Goal: Transaction & Acquisition: Purchase product/service

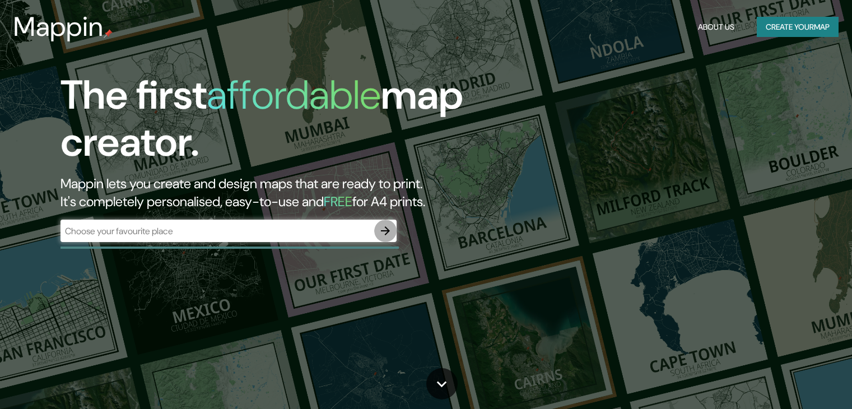
click at [384, 227] on icon "button" at bounding box center [385, 230] width 13 height 13
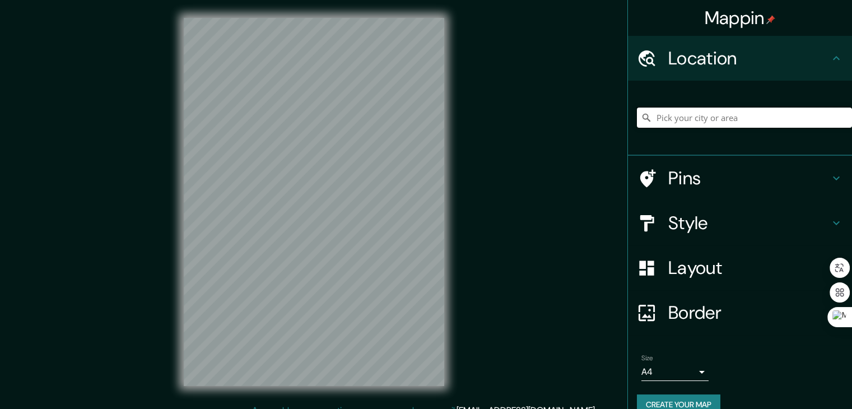
click at [699, 114] on input "Pick your city or area" at bounding box center [744, 118] width 215 height 20
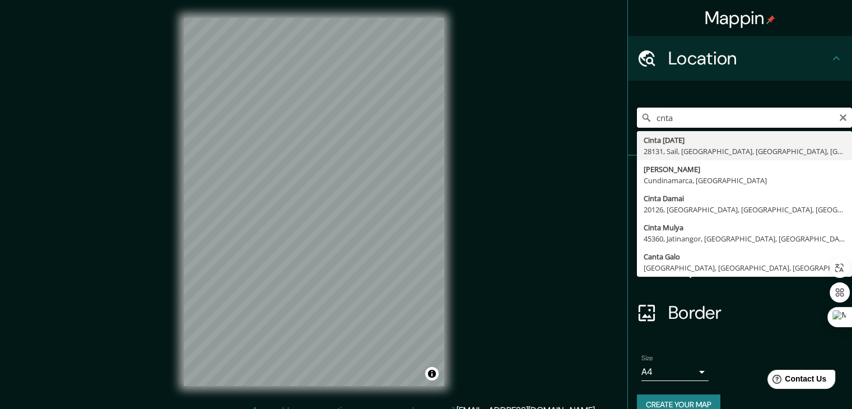
click at [651, 115] on input "cnta" at bounding box center [744, 118] width 215 height 20
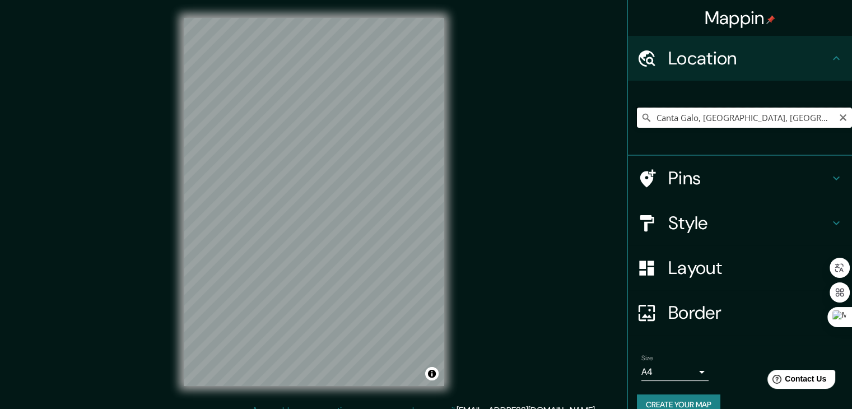
click at [818, 116] on input "Canta Galo, [GEOGRAPHIC_DATA], [GEOGRAPHIC_DATA], [GEOGRAPHIC_DATA]" at bounding box center [744, 118] width 215 height 20
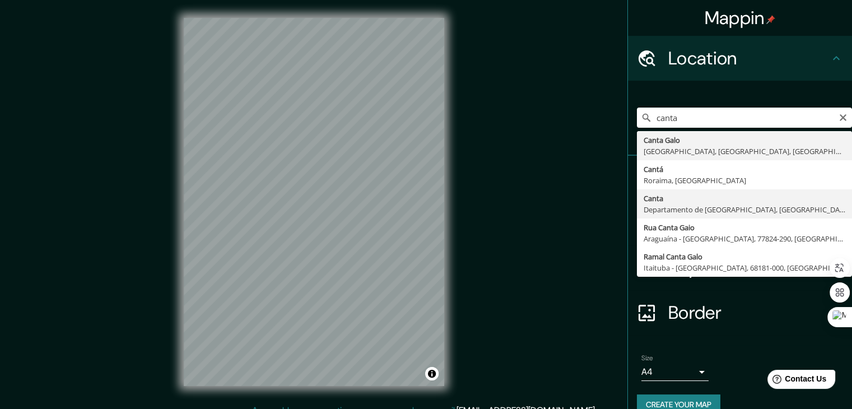
type input "Canta, [GEOGRAPHIC_DATA], [GEOGRAPHIC_DATA]"
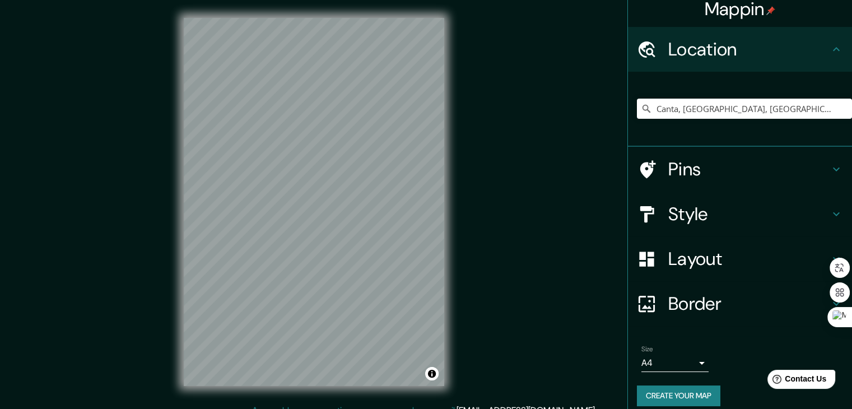
scroll to position [19, 0]
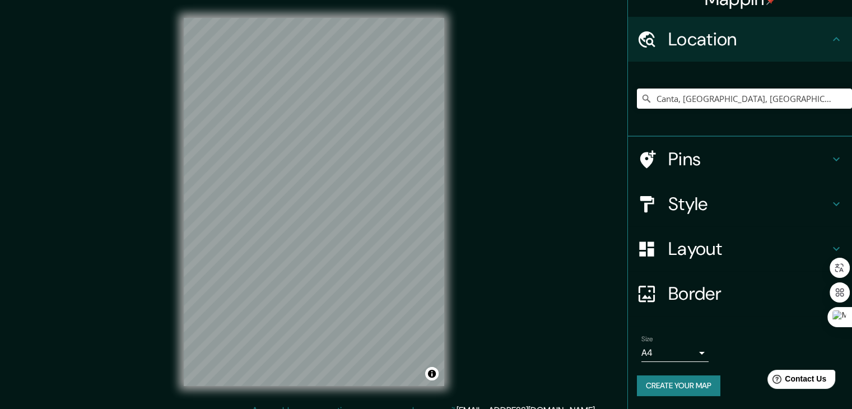
click at [672, 285] on h4 "Border" at bounding box center [748, 293] width 161 height 22
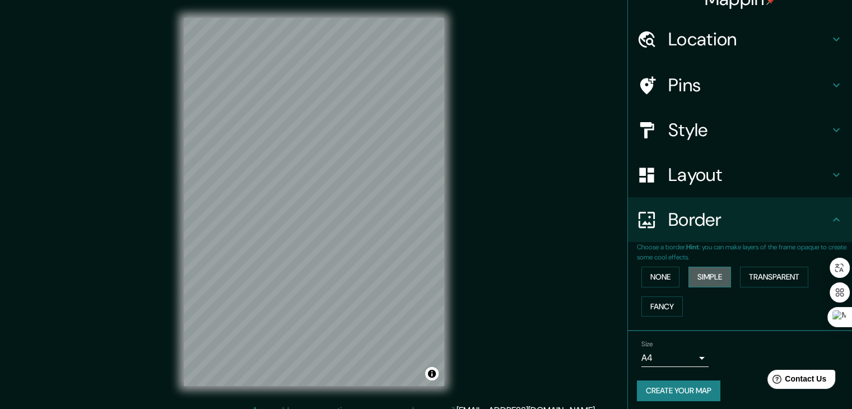
click at [706, 276] on button "Simple" at bounding box center [710, 277] width 43 height 21
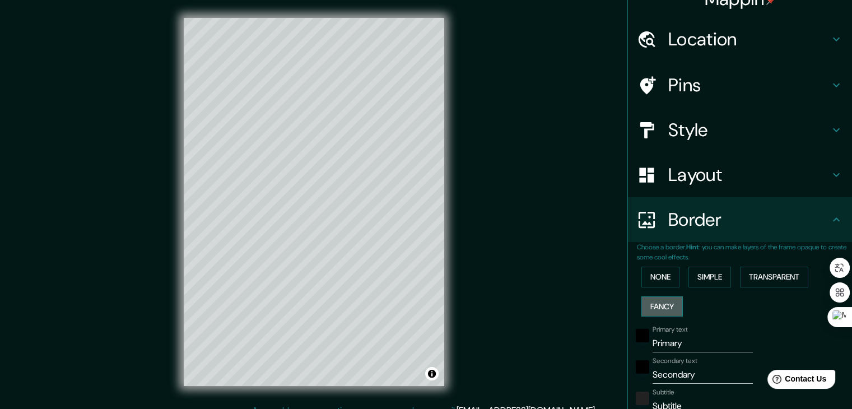
click at [673, 299] on button "Fancy" at bounding box center [661, 306] width 41 height 21
click at [769, 281] on button "Transparent" at bounding box center [774, 277] width 68 height 21
click at [648, 269] on button "None" at bounding box center [660, 277] width 38 height 21
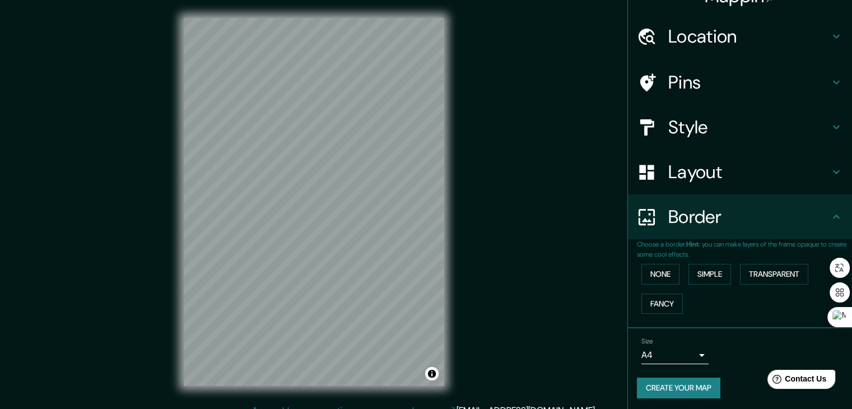
scroll to position [24, 0]
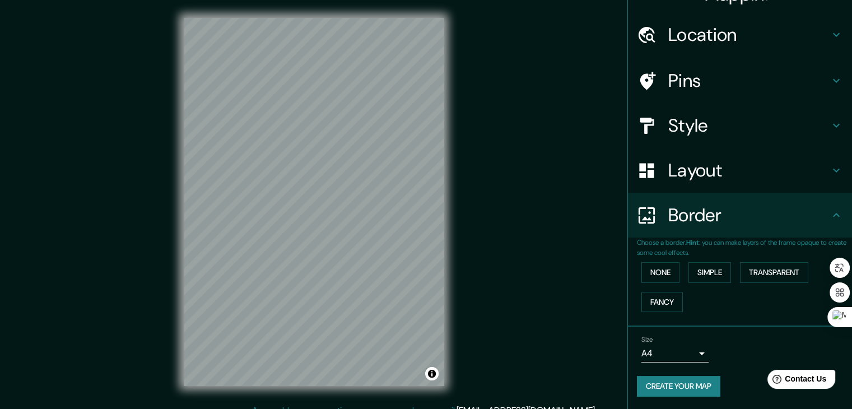
click at [673, 80] on h4 "Pins" at bounding box center [748, 80] width 161 height 22
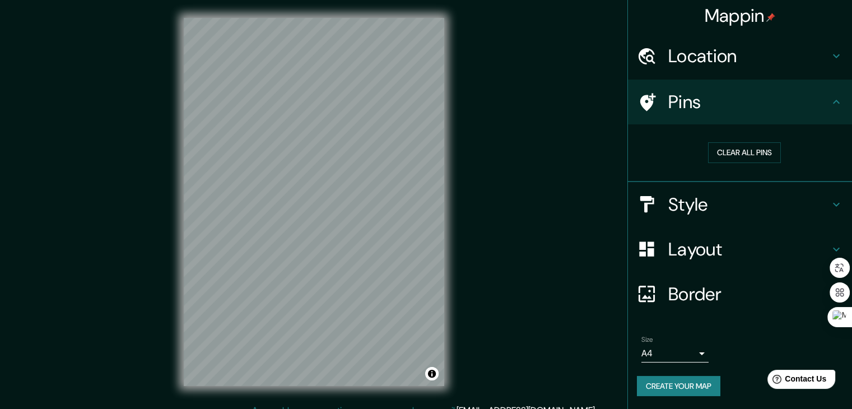
scroll to position [2, 0]
click at [677, 51] on h4 "Location" at bounding box center [748, 56] width 161 height 22
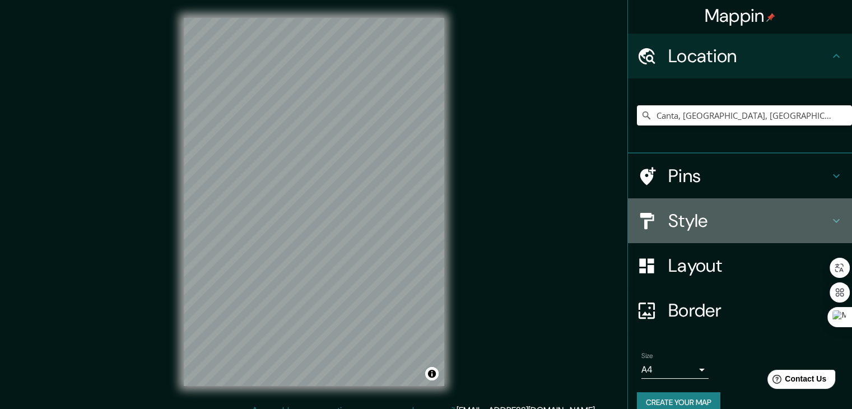
click at [682, 230] on h4 "Style" at bounding box center [748, 221] width 161 height 22
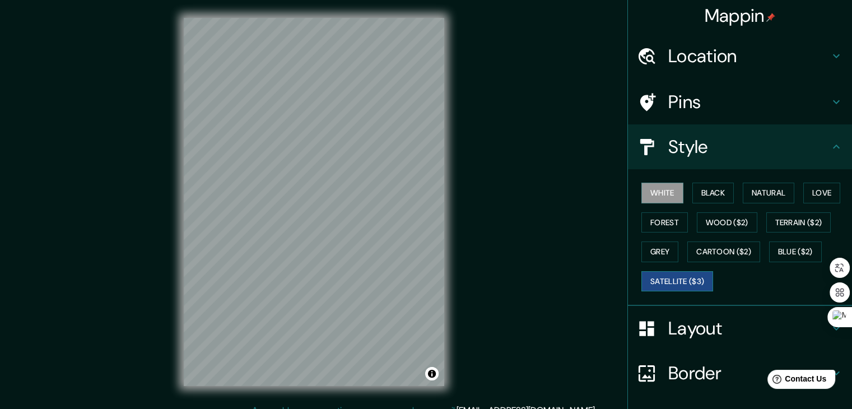
click at [647, 273] on button "Satellite ($3)" at bounding box center [677, 281] width 72 height 21
click at [774, 194] on button "Natural" at bounding box center [769, 193] width 52 height 21
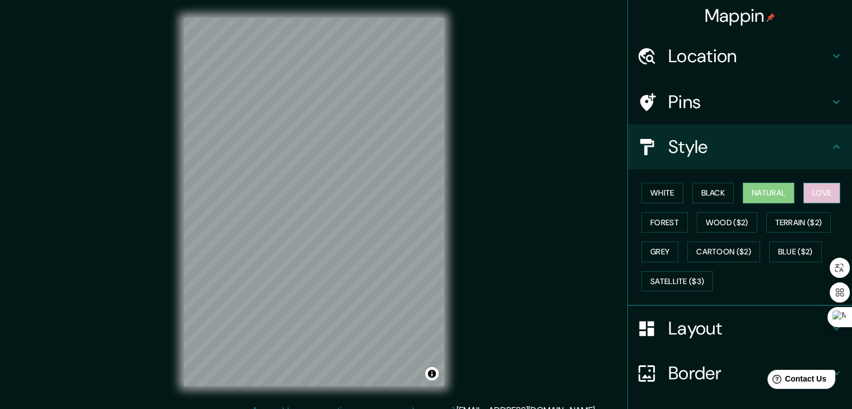
click at [829, 196] on button "Love" at bounding box center [821, 193] width 37 height 21
click at [764, 196] on button "Natural" at bounding box center [769, 193] width 52 height 21
click at [705, 221] on button "Wood ($2)" at bounding box center [727, 222] width 61 height 21
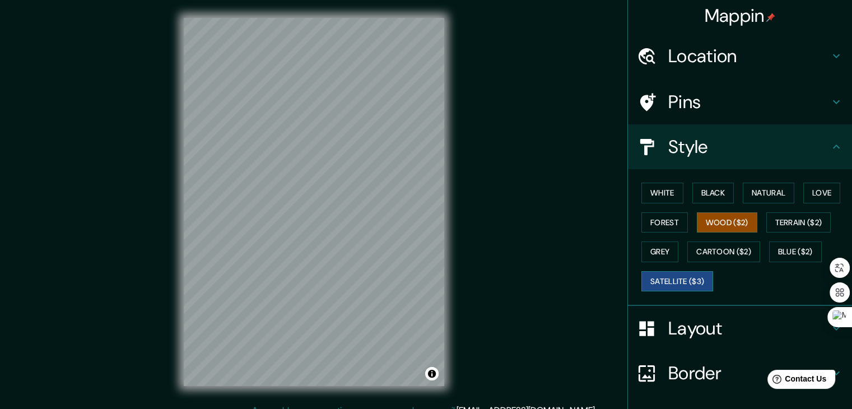
click at [661, 281] on button "Satellite ($3)" at bounding box center [677, 281] width 72 height 21
click at [641, 244] on button "Grey" at bounding box center [659, 251] width 37 height 21
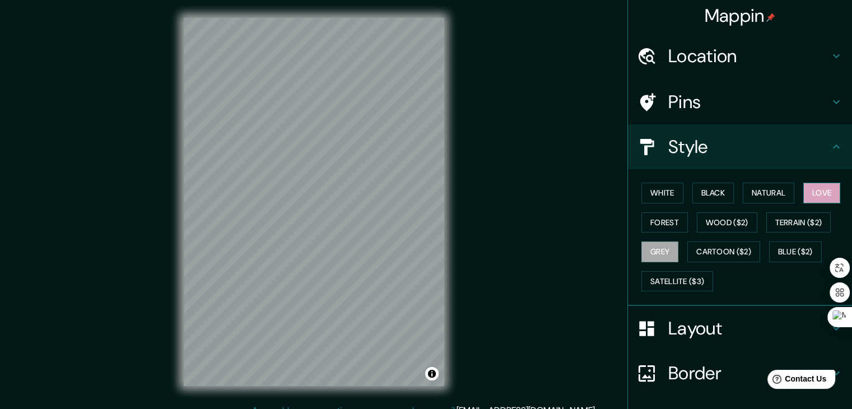
click at [809, 194] on button "Love" at bounding box center [821, 193] width 37 height 21
click at [642, 185] on button "White" at bounding box center [662, 193] width 42 height 21
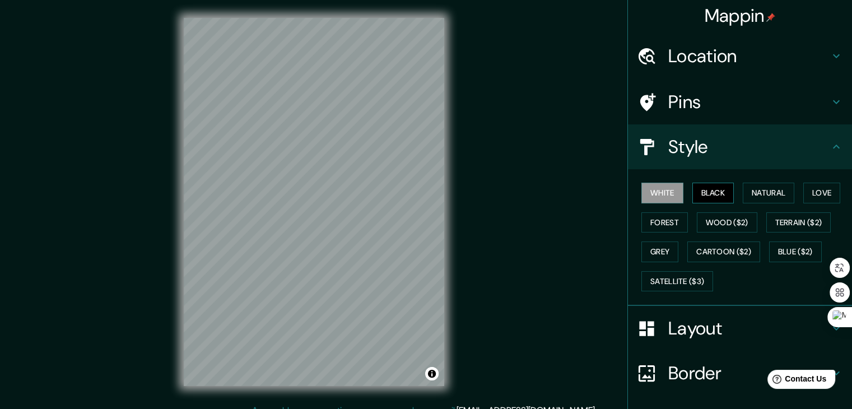
drag, startPoint x: 705, startPoint y: 196, endPoint x: 723, endPoint y: 194, distance: 18.0
click at [706, 196] on button "Black" at bounding box center [713, 193] width 42 height 21
click at [771, 195] on button "Natural" at bounding box center [769, 193] width 52 height 21
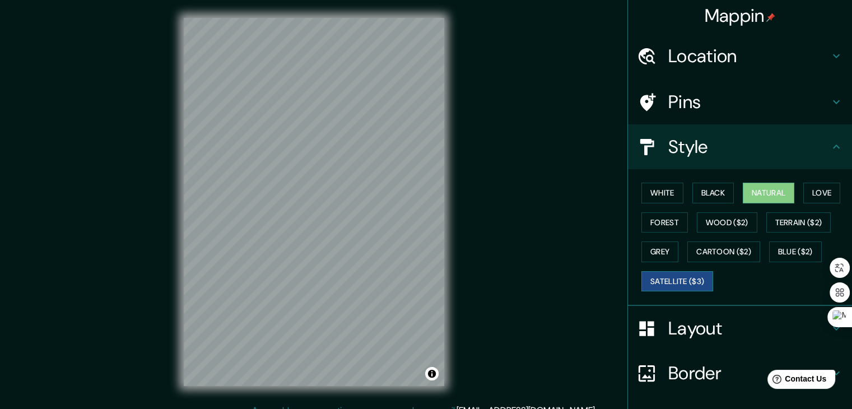
click at [682, 282] on button "Satellite ($3)" at bounding box center [677, 281] width 72 height 21
click at [655, 249] on button "Grey" at bounding box center [659, 251] width 37 height 21
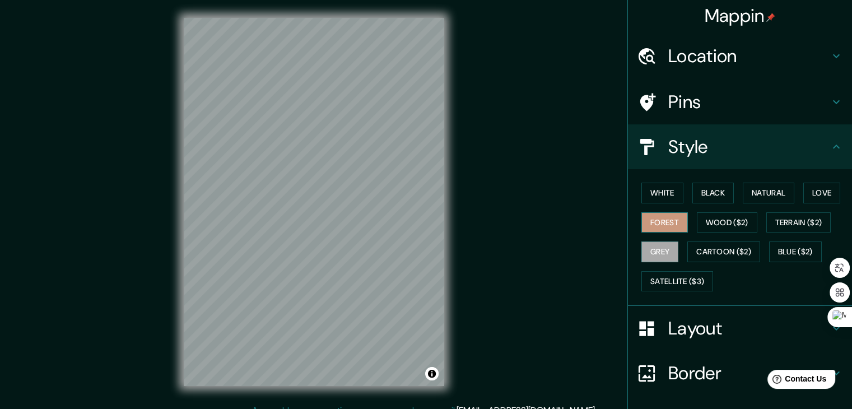
click at [648, 226] on button "Forest" at bounding box center [664, 222] width 46 height 21
click at [657, 193] on button "White" at bounding box center [662, 193] width 42 height 21
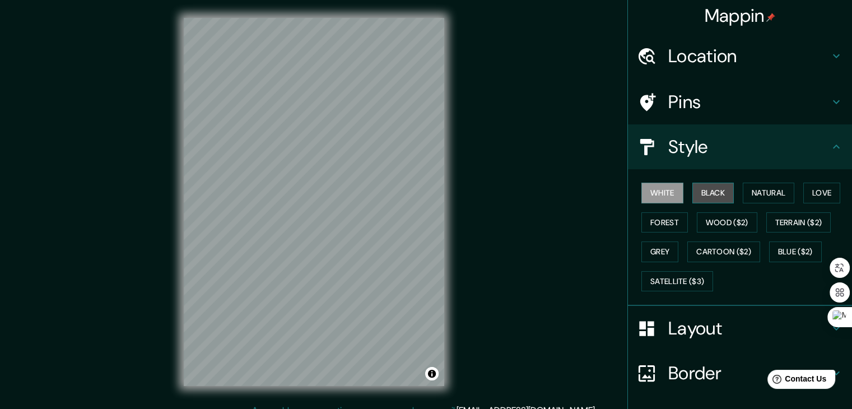
click at [705, 196] on button "Black" at bounding box center [713, 193] width 42 height 21
click at [661, 281] on button "Satellite ($3)" at bounding box center [677, 281] width 72 height 21
click at [658, 196] on button "White" at bounding box center [662, 193] width 42 height 21
click at [676, 284] on button "Satellite ($3)" at bounding box center [677, 281] width 72 height 21
click at [653, 191] on button "White" at bounding box center [662, 193] width 42 height 21
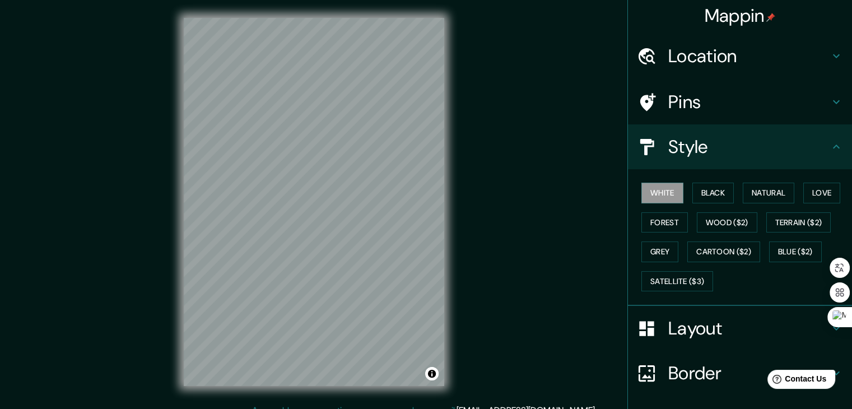
click at [410, 397] on div "© Mapbox © OpenStreetMap Improve this map" at bounding box center [314, 202] width 296 height 404
click at [659, 277] on button "Satellite ($3)" at bounding box center [677, 281] width 72 height 21
click at [657, 193] on button "White" at bounding box center [662, 193] width 42 height 21
click at [673, 277] on button "Satellite ($3)" at bounding box center [677, 281] width 72 height 21
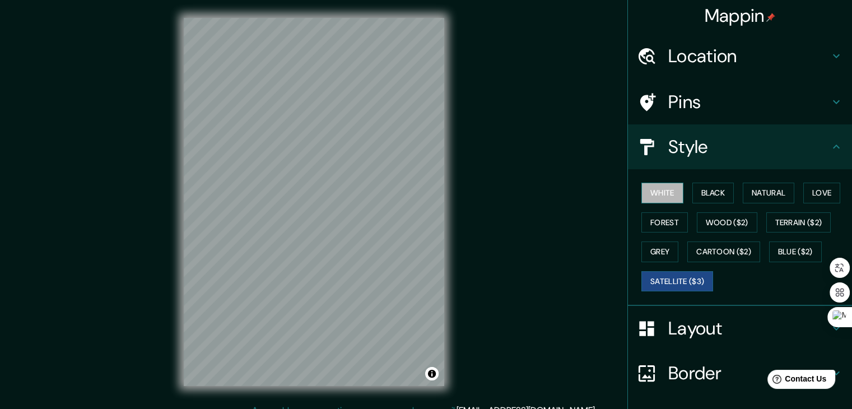
click at [657, 189] on button "White" at bounding box center [662, 193] width 42 height 21
